Goal: Check status

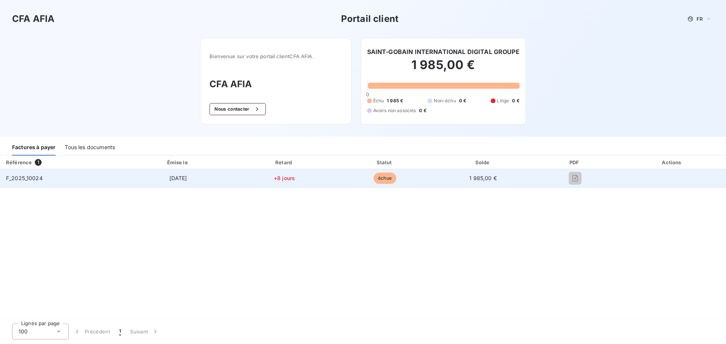
click at [301, 179] on td "+8 jours" at bounding box center [285, 178] width 102 height 18
click at [288, 181] on td "+8 jours" at bounding box center [285, 178] width 102 height 18
drag, startPoint x: 288, startPoint y: 181, endPoint x: 220, endPoint y: 173, distance: 68.2
click at [284, 180] on td "+8 jours" at bounding box center [285, 178] width 102 height 18
click at [26, 179] on span "F_2025_10024" at bounding box center [24, 178] width 37 height 6
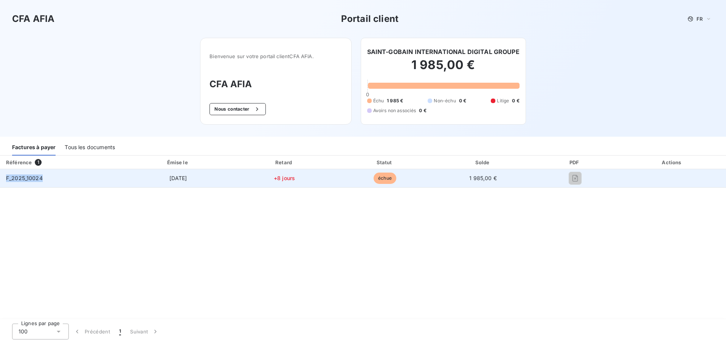
click at [26, 179] on span "F_2025_10024" at bounding box center [24, 178] width 37 height 6
click at [74, 171] on td "F_2025_10024" at bounding box center [61, 178] width 123 height 18
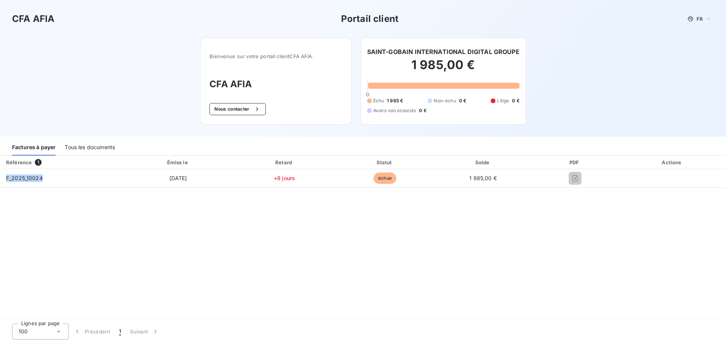
click at [35, 161] on span "1" at bounding box center [38, 162] width 7 height 7
click at [96, 144] on div "Tous les documents" at bounding box center [90, 148] width 50 height 16
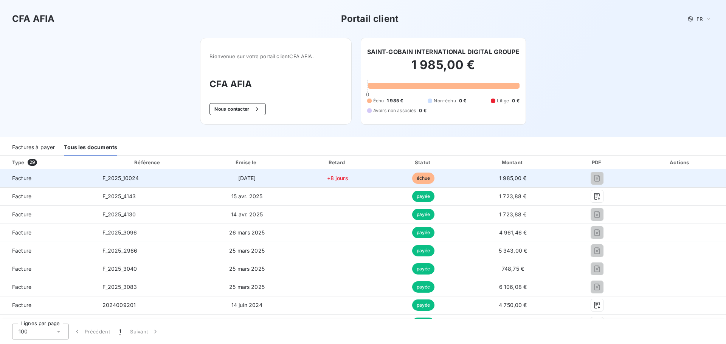
click at [439, 180] on td "échue" at bounding box center [423, 178] width 85 height 18
click at [438, 179] on td "échue" at bounding box center [423, 178] width 85 height 18
click at [289, 180] on td "[DATE]" at bounding box center [247, 178] width 95 height 18
drag, startPoint x: 287, startPoint y: 181, endPoint x: 275, endPoint y: 181, distance: 11.7
click at [287, 181] on td "[DATE]" at bounding box center [247, 178] width 95 height 18
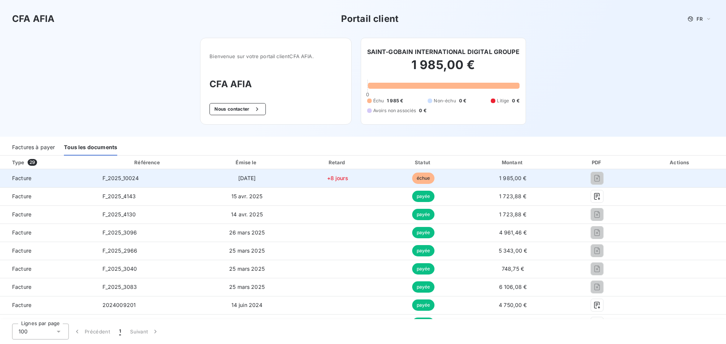
click at [126, 179] on span "F_2025_10024" at bounding box center [120, 178] width 37 height 6
click at [412, 175] on span "échue" at bounding box center [423, 178] width 23 height 11
